Goal: Check status

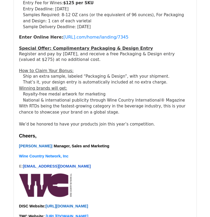
scroll to position [159, 0]
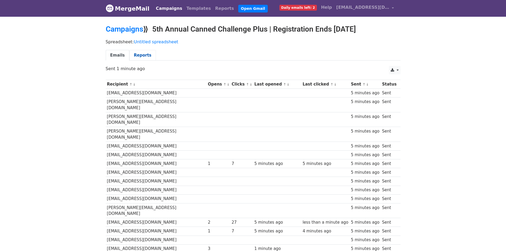
click at [139, 54] on link "Reports" at bounding box center [142, 55] width 27 height 11
